Goal: Task Accomplishment & Management: Complete application form

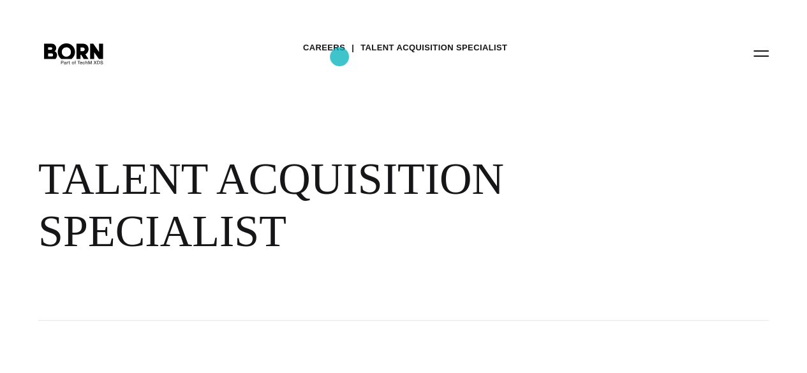
click at [339, 57] on link "Careers" at bounding box center [324, 47] width 42 height 19
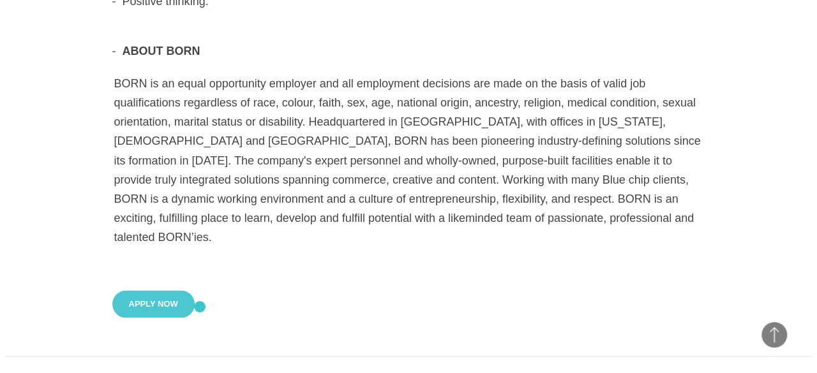
scroll to position [1058, 0]
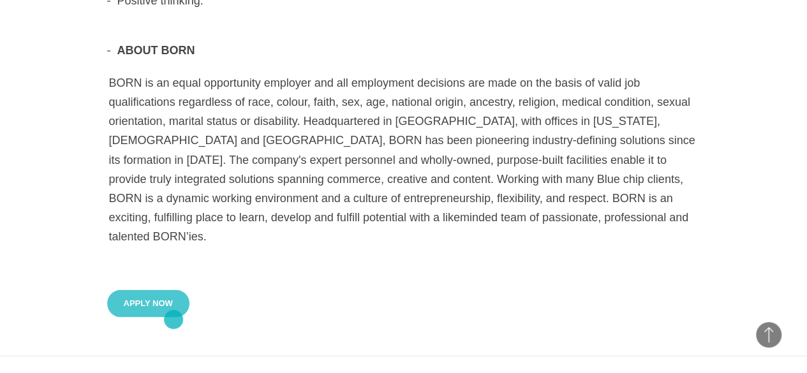
click at [174, 317] on button "Apply Now" at bounding box center [148, 303] width 82 height 27
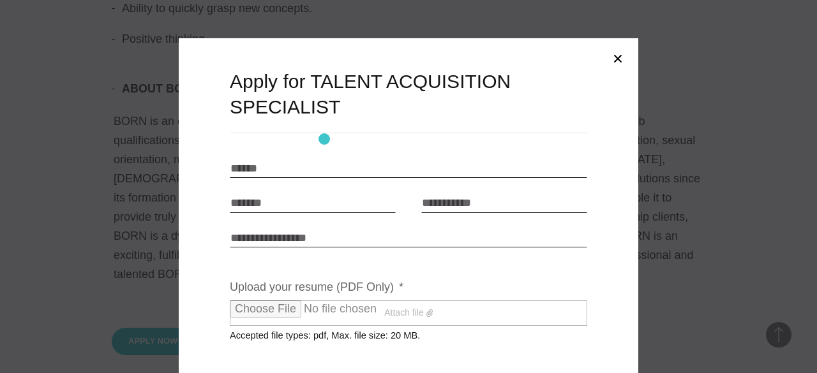
click at [324, 159] on input "Name * *" at bounding box center [408, 168] width 357 height 19
type input "**********"
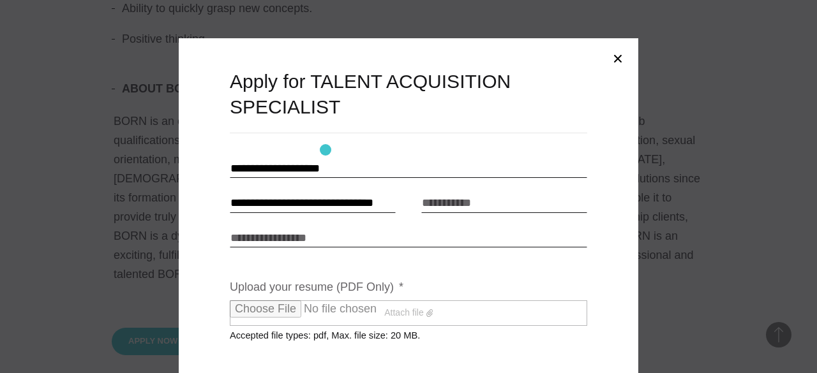
type input "**********"
click at [277, 228] on input "Link to portfolio" at bounding box center [408, 237] width 357 height 19
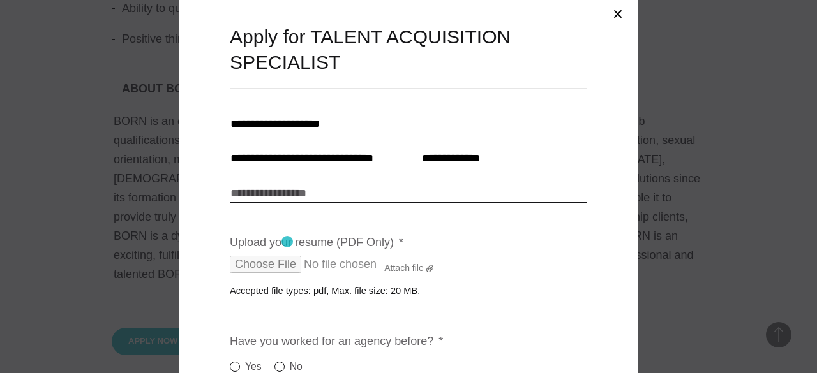
click at [287, 256] on label "Attach file" at bounding box center [408, 269] width 357 height 26
click at [287, 256] on input "Upload your resume (PDF Only) *" at bounding box center [342, 264] width 225 height 17
type input "**********"
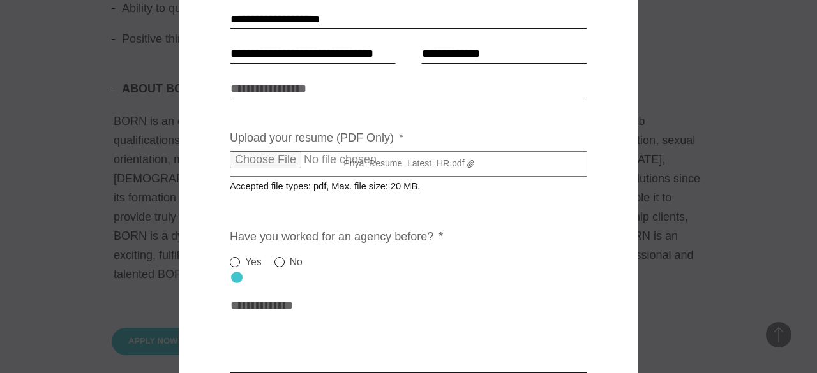
scroll to position [154, 0]
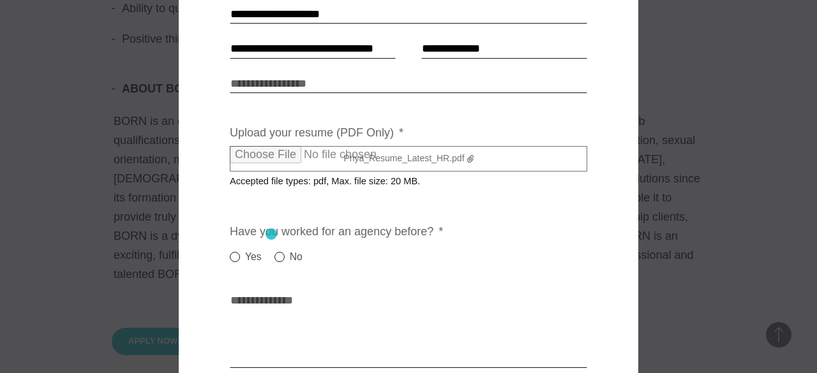
click at [274, 249] on label "No" at bounding box center [288, 256] width 28 height 15
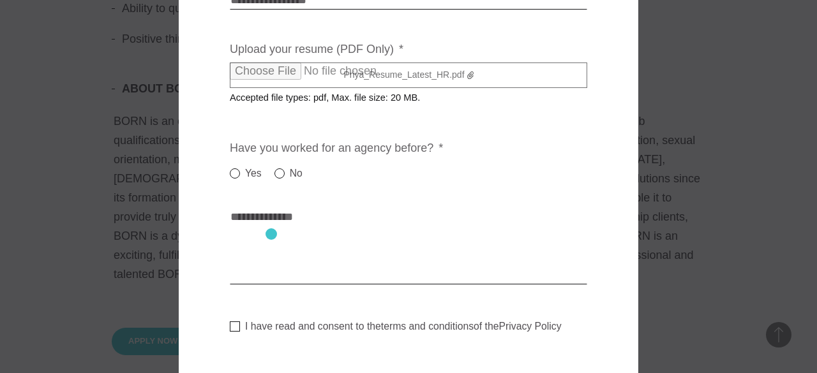
scroll to position [239, 0]
click at [271, 234] on textarea "Cover letter * *" at bounding box center [408, 245] width 357 height 77
click at [355, 243] on textarea "Cover letter * *" at bounding box center [408, 245] width 357 height 77
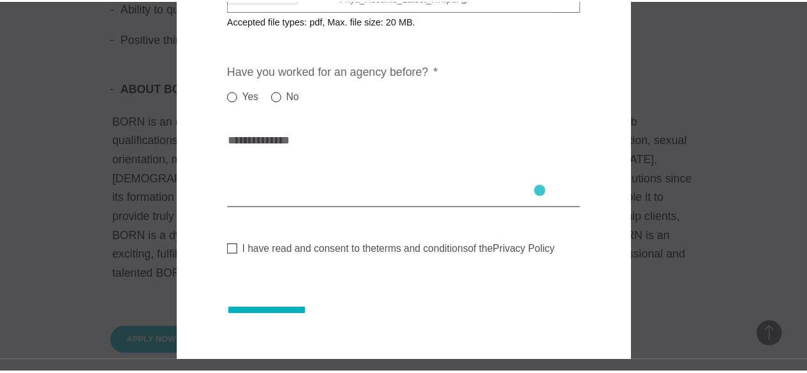
scroll to position [0, 0]
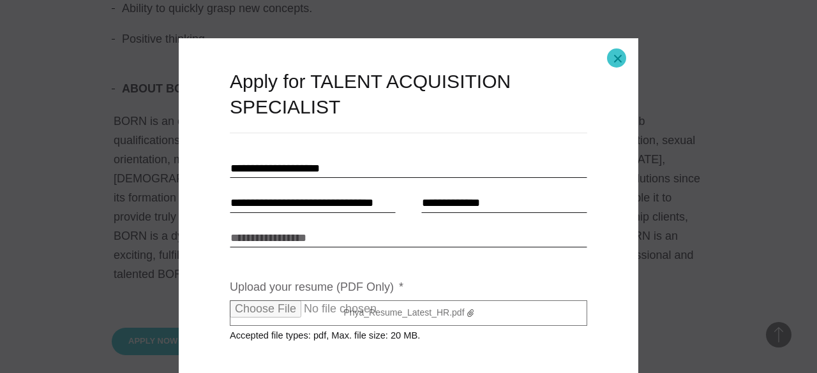
click at [616, 58] on button "Close modal" at bounding box center [617, 58] width 31 height 31
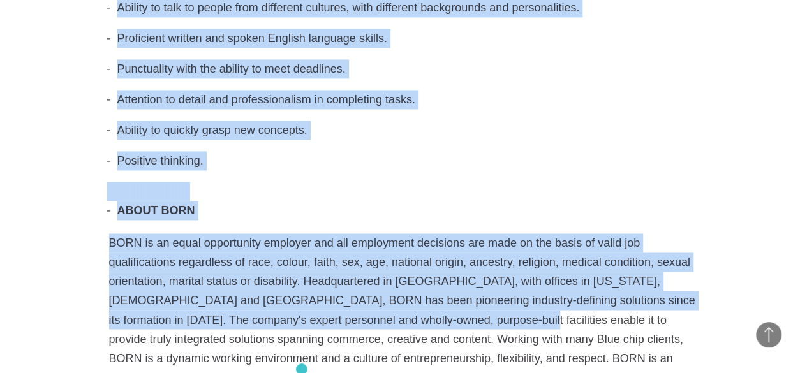
scroll to position [919, 0]
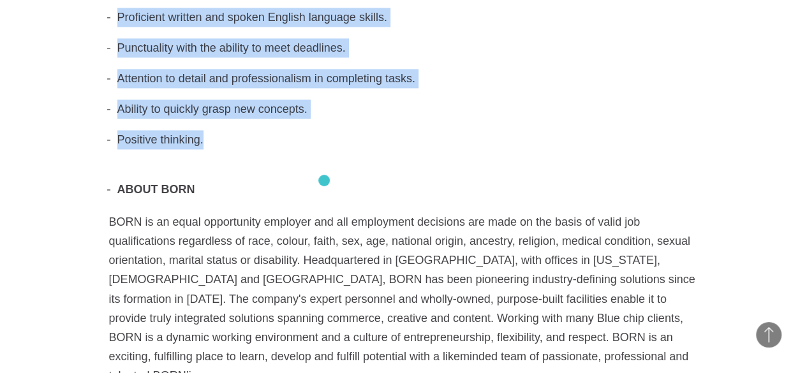
drag, startPoint x: 108, startPoint y: 40, endPoint x: 324, endPoint y: 181, distance: 257.3
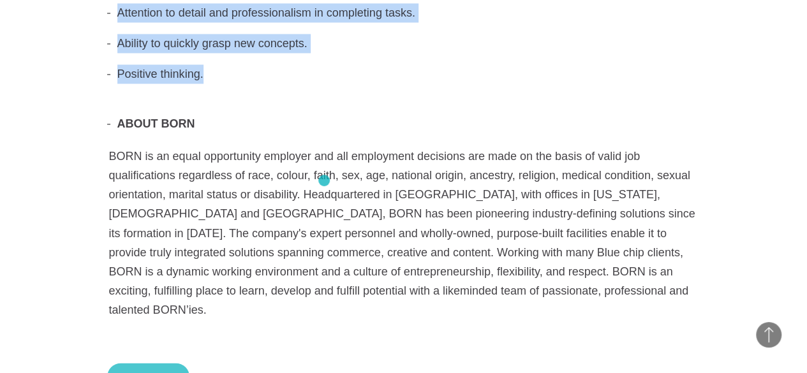
scroll to position [987, 0]
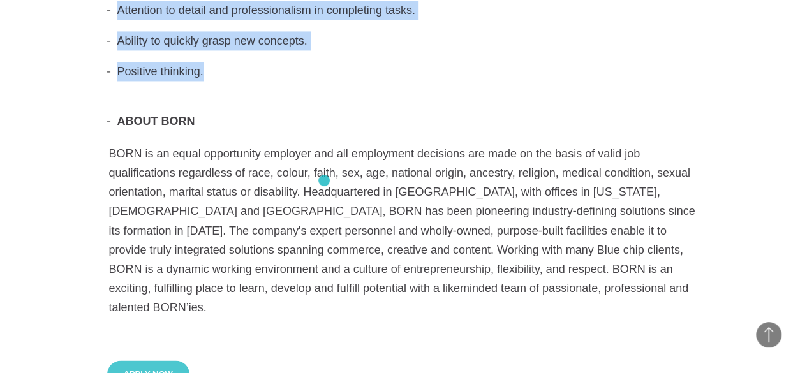
copy div "LOR IPSUMDOLORS AMET con adipisc eli s Doeius Temporincid Utlaboreet do magn al…"
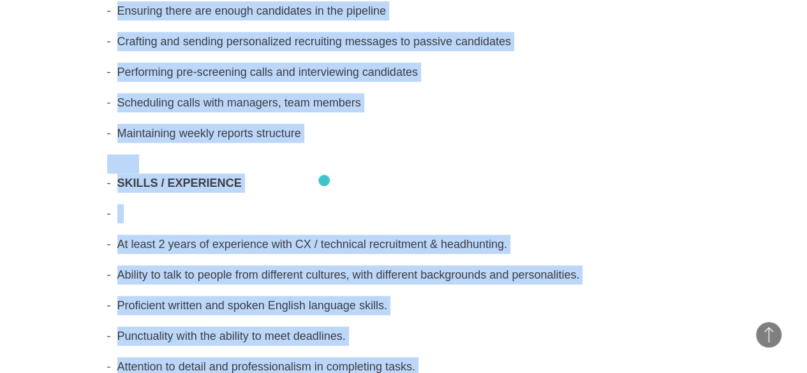
scroll to position [625, 0]
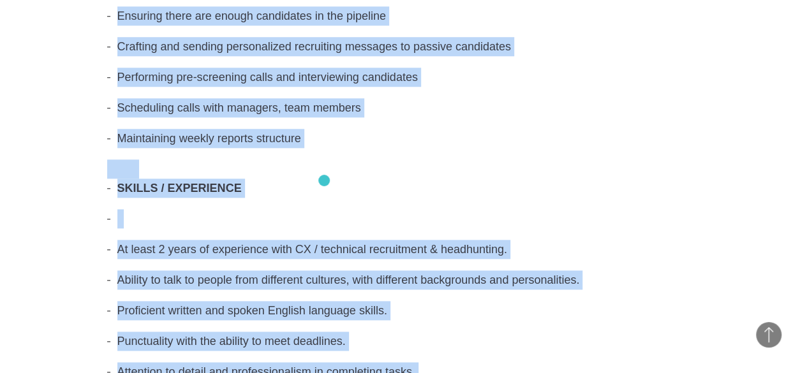
copy div "LOR IPSUMDOLORS AMET con adipisc eli s Doeius Temporincid Utlaboreet do magn al…"
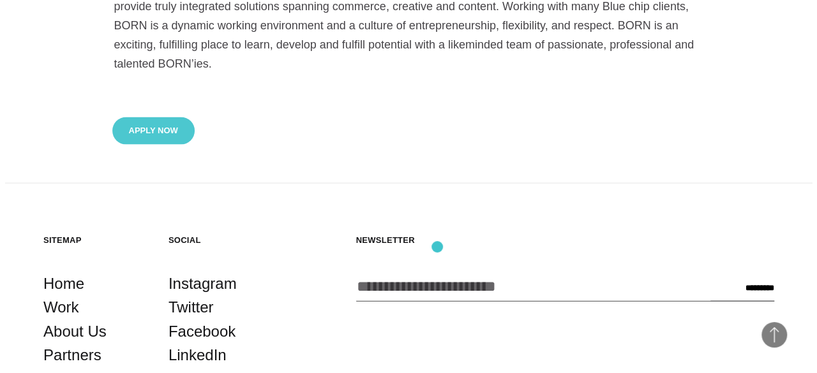
scroll to position [1231, 0]
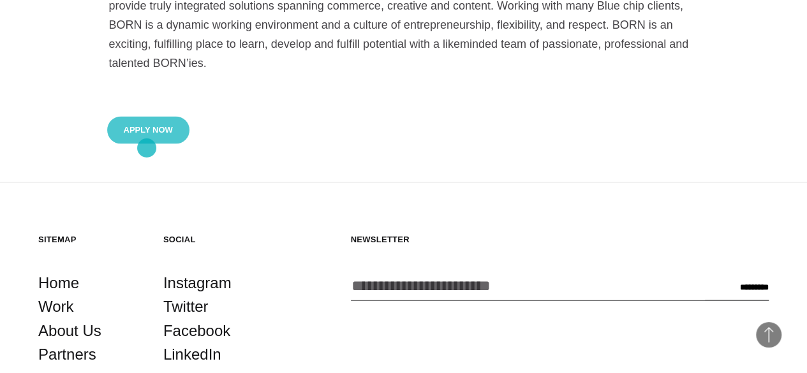
click at [147, 144] on button "Apply Now" at bounding box center [148, 130] width 82 height 27
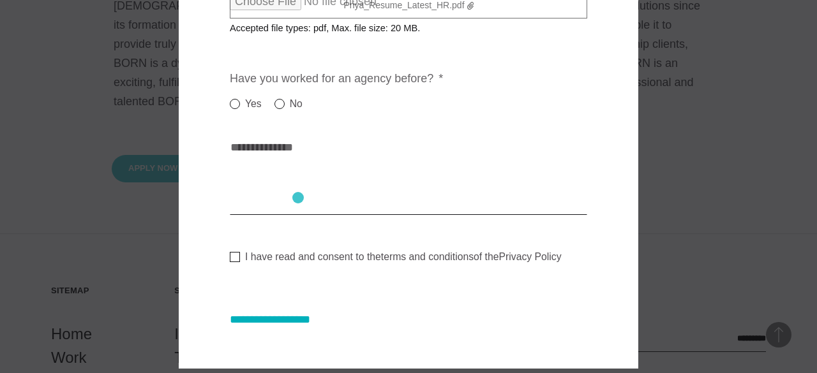
scroll to position [309, 0]
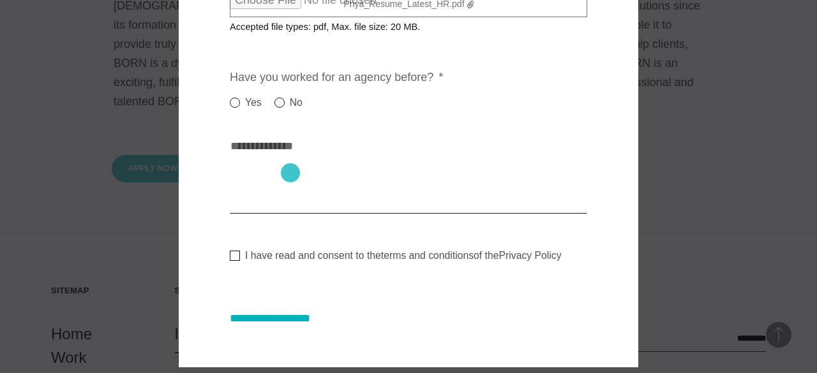
click at [290, 173] on textarea "Cover letter * *" at bounding box center [408, 175] width 357 height 77
paste textarea "**********"
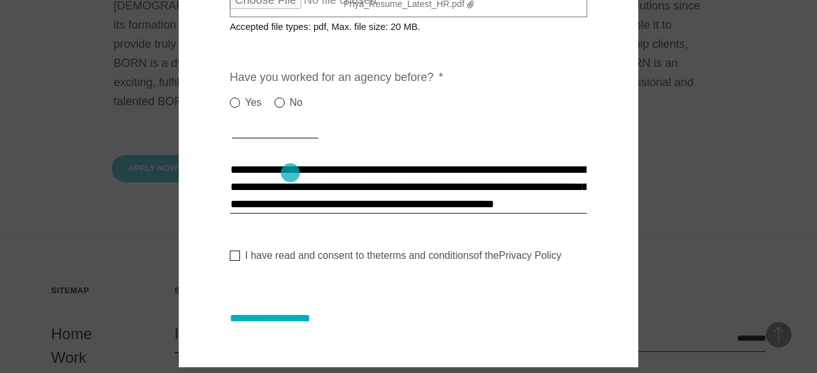
scroll to position [424, 0]
type textarea "**********"
click at [232, 249] on label "I have read and consent to the terms and conditions of the Privacy Policy" at bounding box center [396, 255] width 332 height 13
click at [293, 312] on input "**********" at bounding box center [283, 318] width 106 height 13
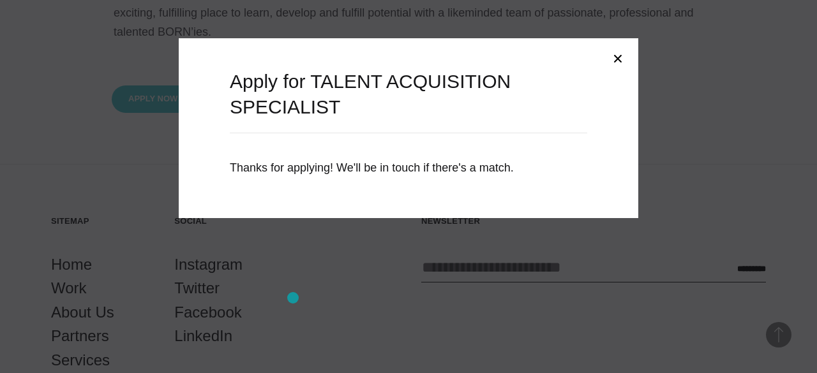
scroll to position [0, 0]
